Goal: Check status: Check status

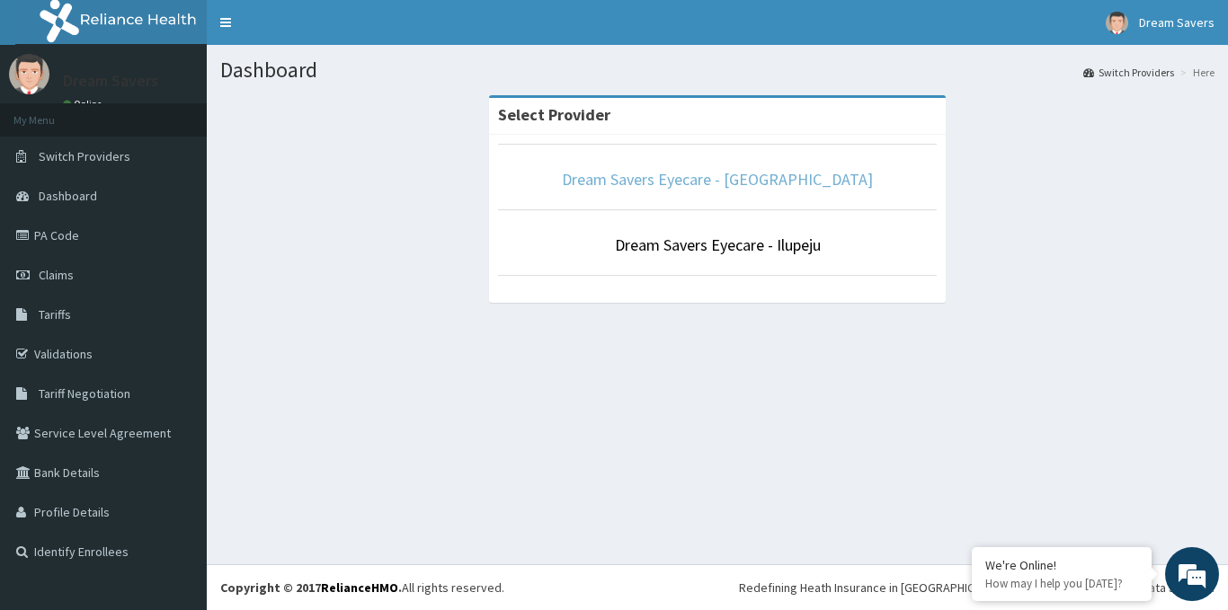
click at [733, 173] on link "Dream Savers Eyecare - [GEOGRAPHIC_DATA]" at bounding box center [717, 179] width 311 height 21
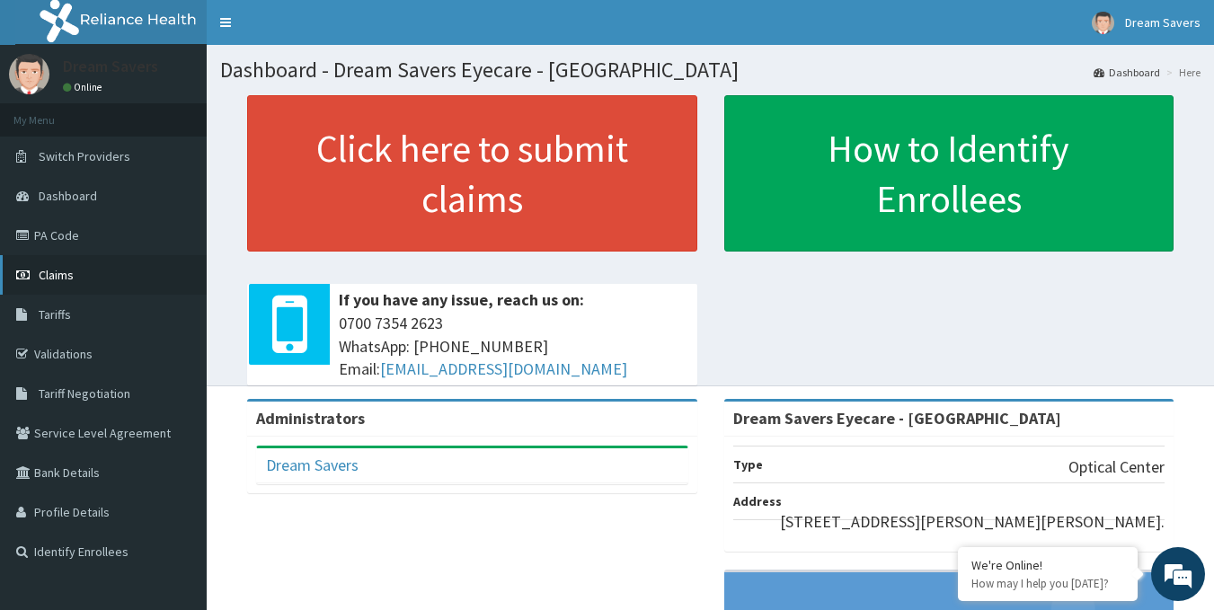
click at [75, 278] on link "Claims" at bounding box center [103, 275] width 207 height 40
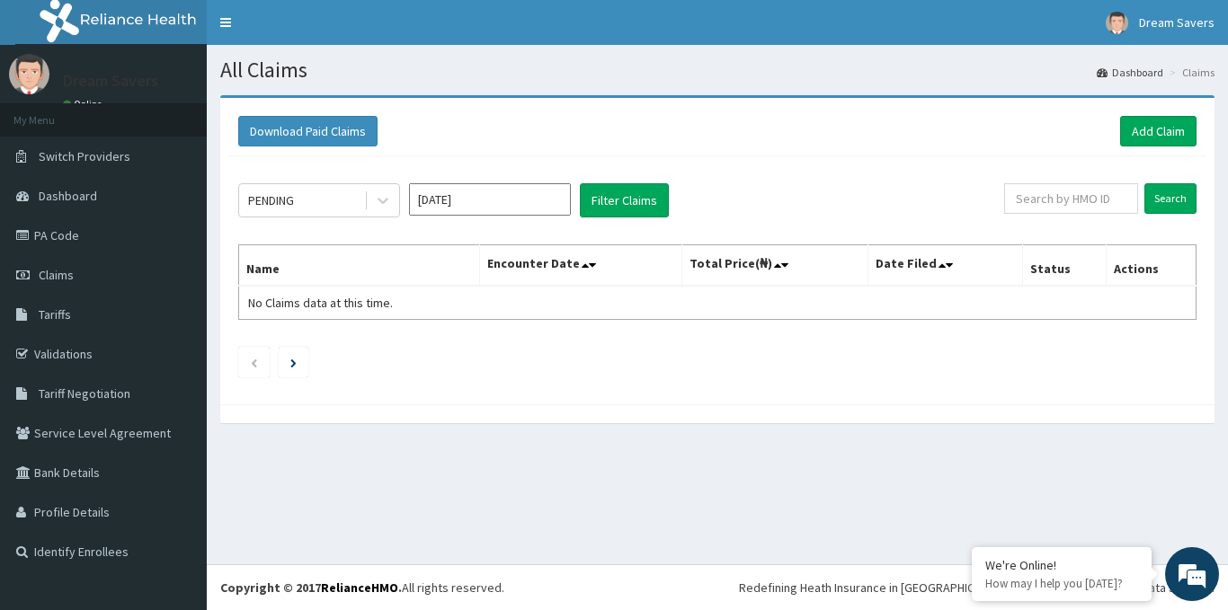
click at [476, 202] on input "[DATE]" at bounding box center [490, 199] width 162 height 32
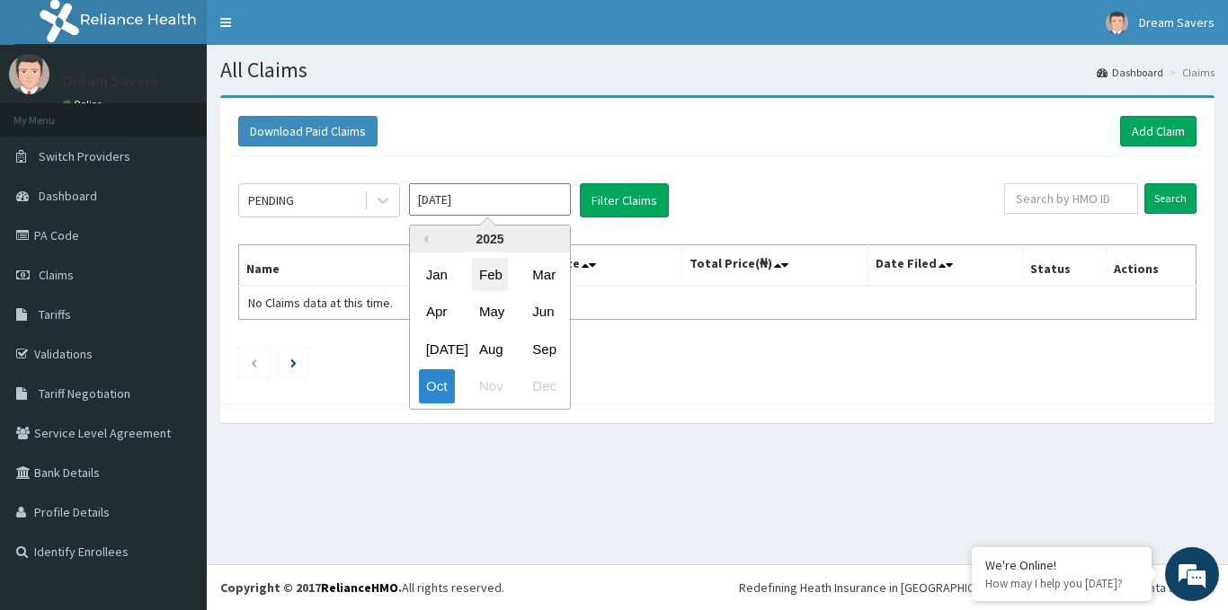
click at [490, 279] on div "Feb" at bounding box center [490, 274] width 36 height 33
type input "[DATE]"
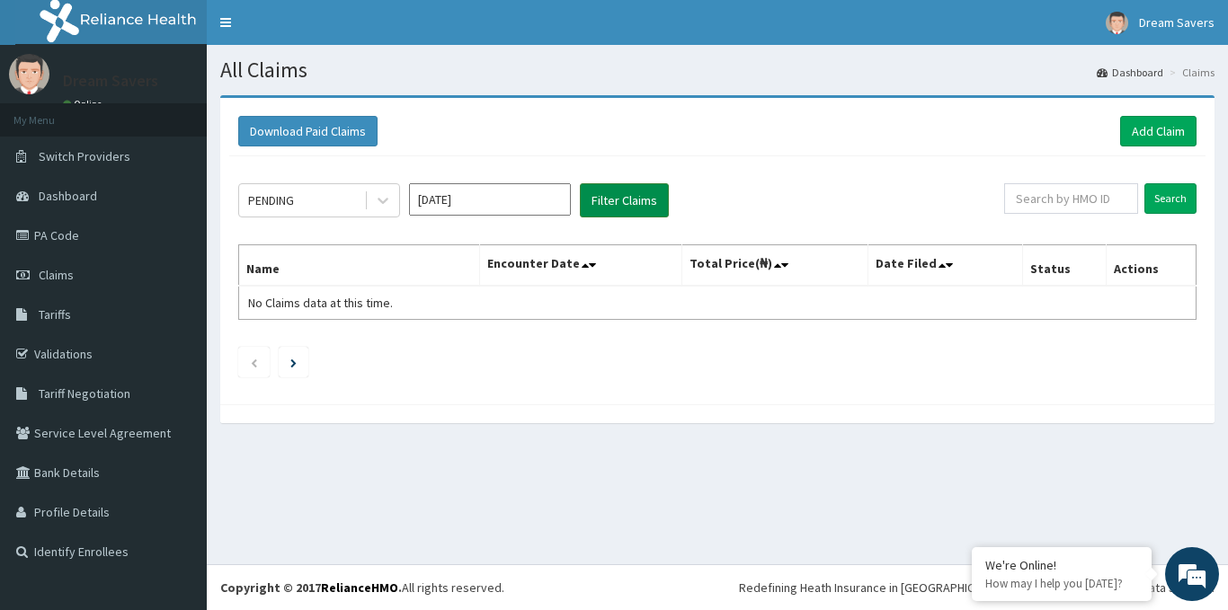
click at [634, 198] on button "Filter Claims" at bounding box center [624, 200] width 89 height 34
click at [379, 198] on icon at bounding box center [383, 200] width 18 height 18
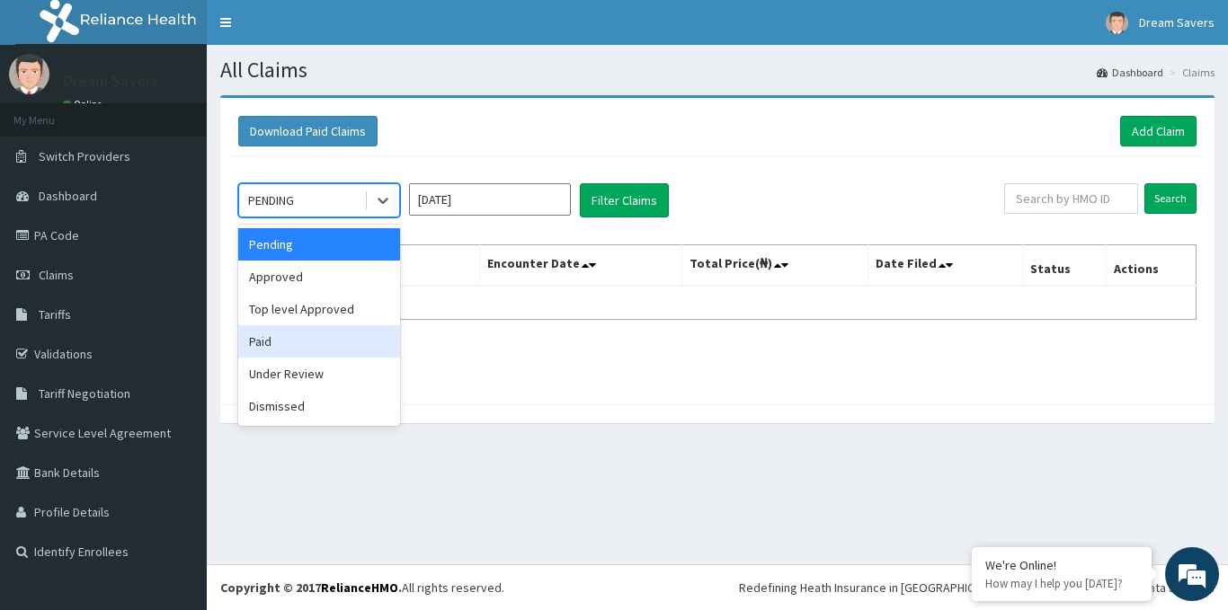
click at [262, 347] on div "Paid" at bounding box center [319, 341] width 162 height 32
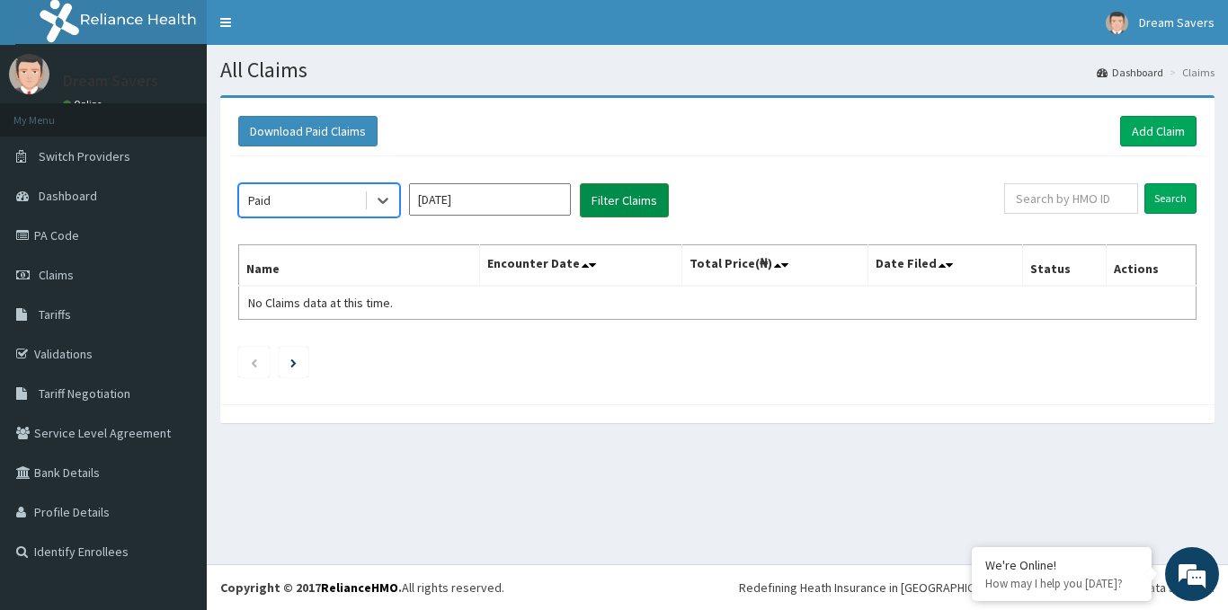
click at [643, 195] on button "Filter Claims" at bounding box center [624, 200] width 89 height 34
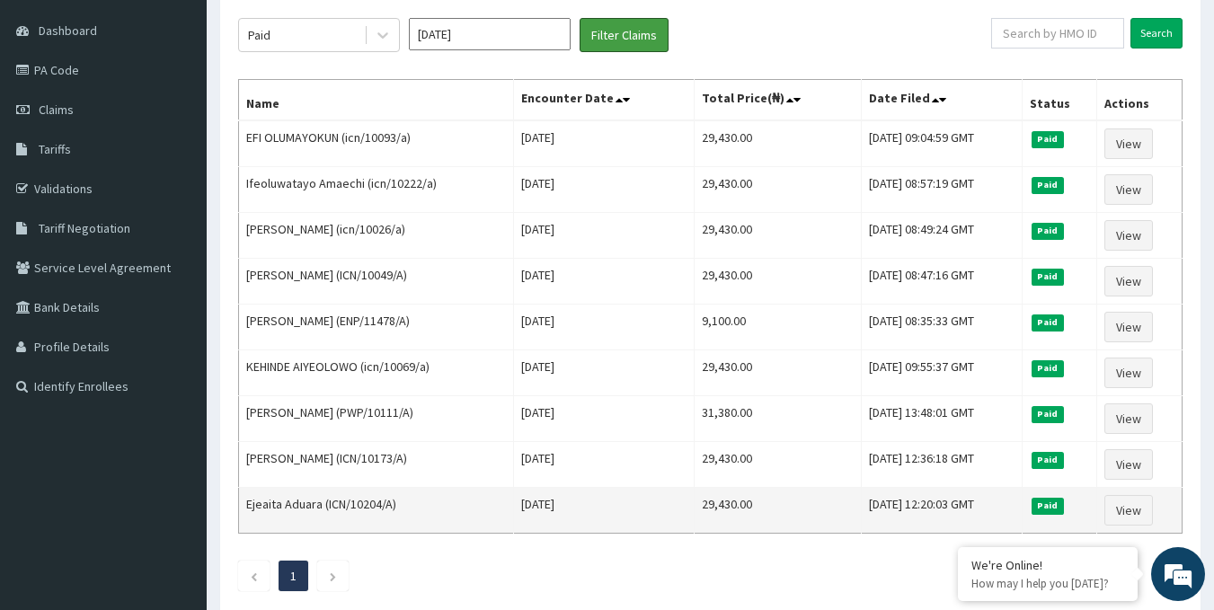
scroll to position [180, 0]
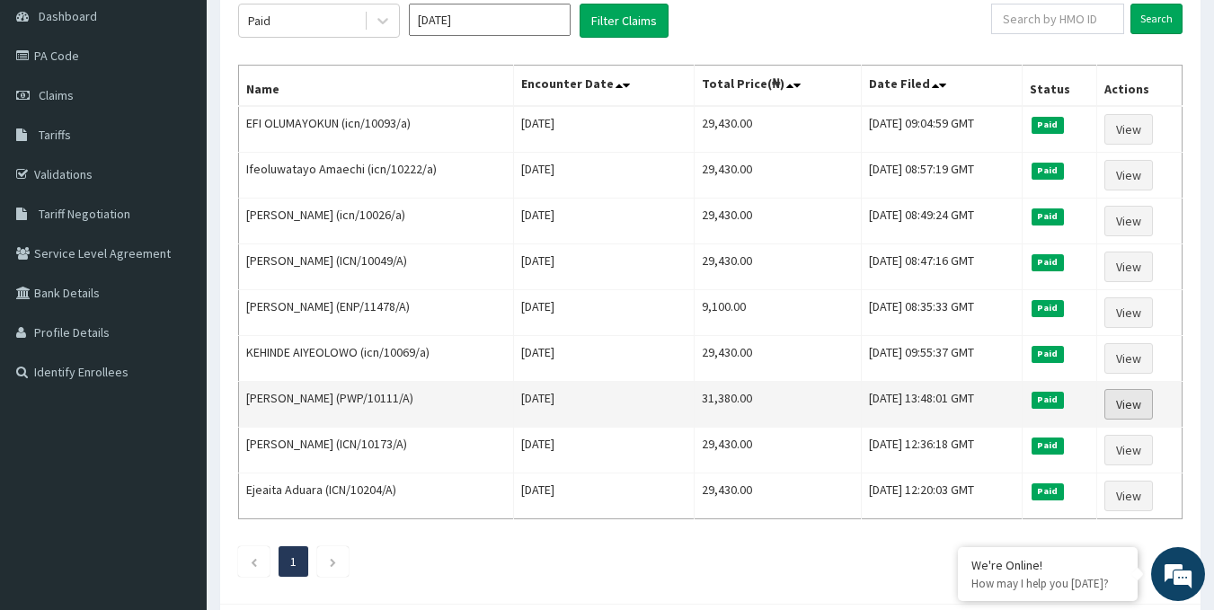
click at [1127, 399] on link "View" at bounding box center [1129, 404] width 49 height 31
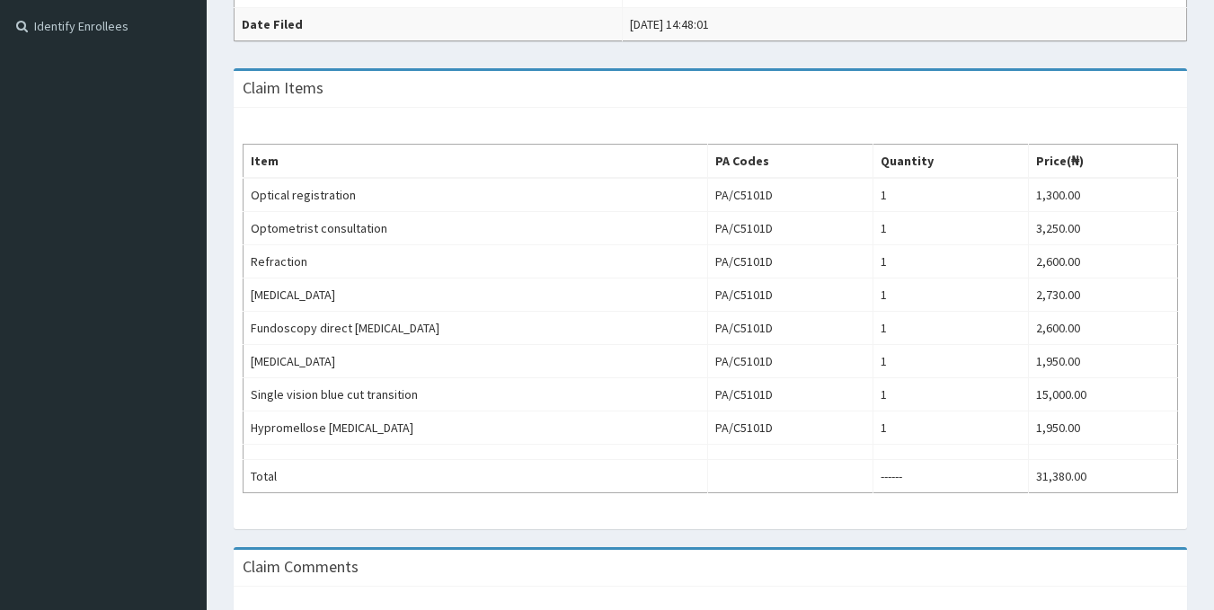
scroll to position [539, 0]
